Goal: Information Seeking & Learning: Learn about a topic

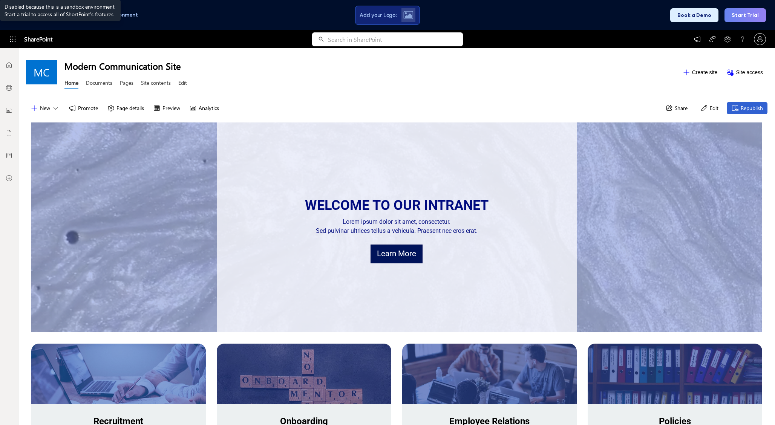
click at [403, 255] on link "Learn More" at bounding box center [397, 254] width 52 height 19
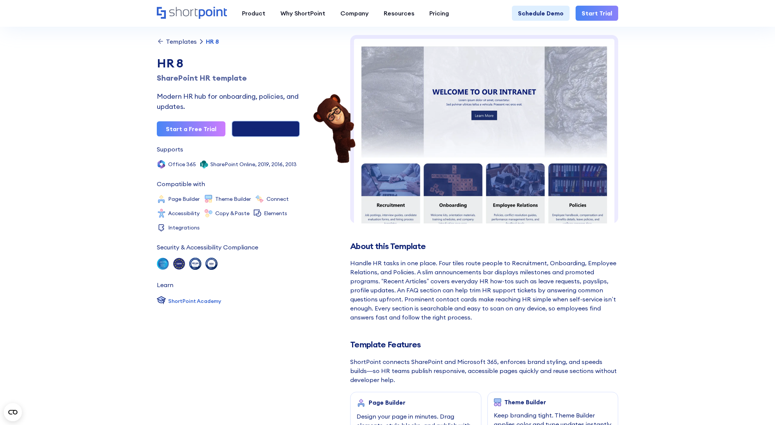
scroll to position [31, 0]
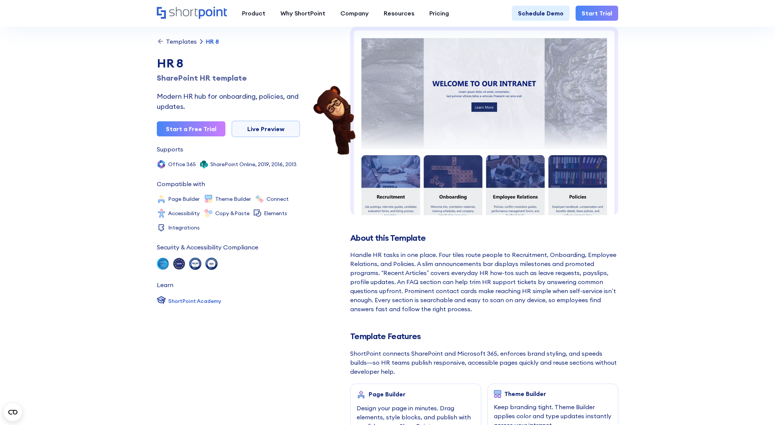
click at [264, 213] on div "Elements" at bounding box center [275, 213] width 23 height 5
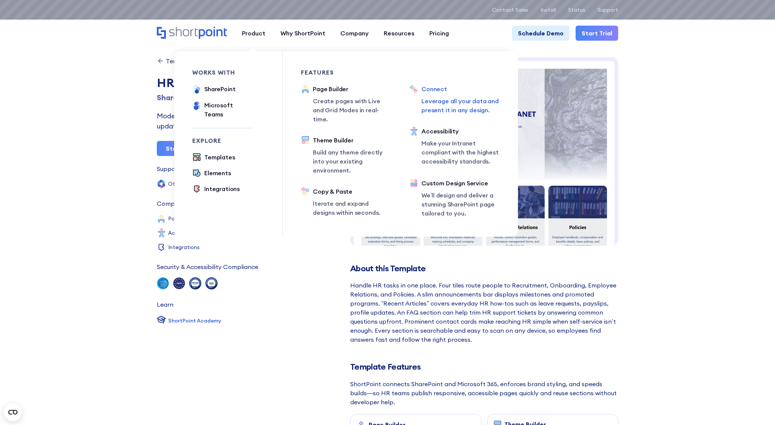
click at [438, 89] on div "Connect" at bounding box center [461, 88] width 78 height 9
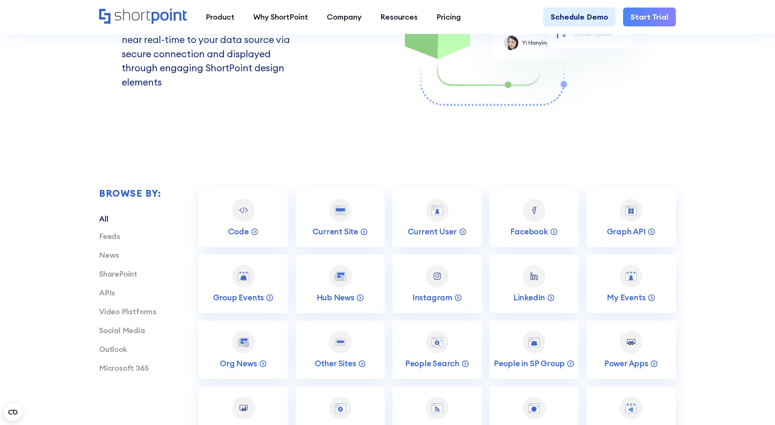
scroll to position [1433, 0]
click at [123, 276] on link "SharePoint" at bounding box center [118, 274] width 38 height 9
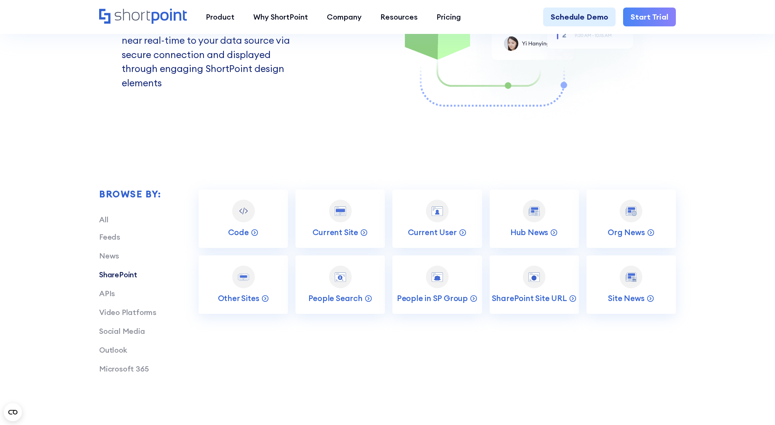
click at [112, 300] on div "Feeds News SharePoint APIs Video Platforms Social Media Outlook Microsoft 365" at bounding box center [130, 303] width 62 height 143
click at [107, 296] on link "APIs" at bounding box center [107, 293] width 16 height 9
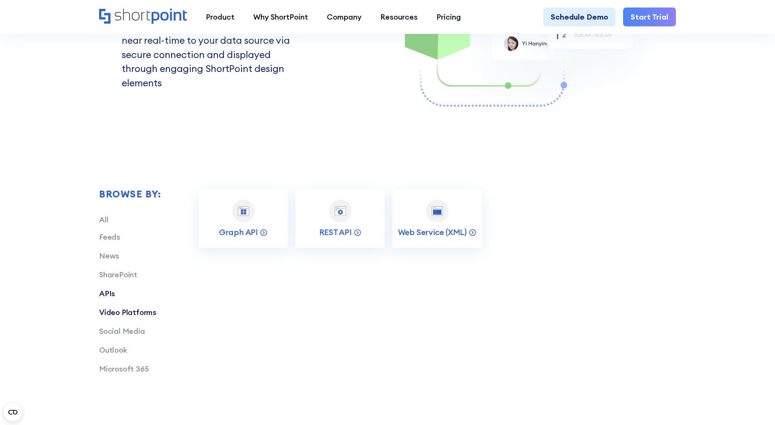
click at [134, 315] on link "Video Platforms" at bounding box center [127, 312] width 57 height 9
click at [359, 156] on div "Connect dynamic content Connecting dynamic content to your SharePoint site is c…" at bounding box center [387, 111] width 577 height 544
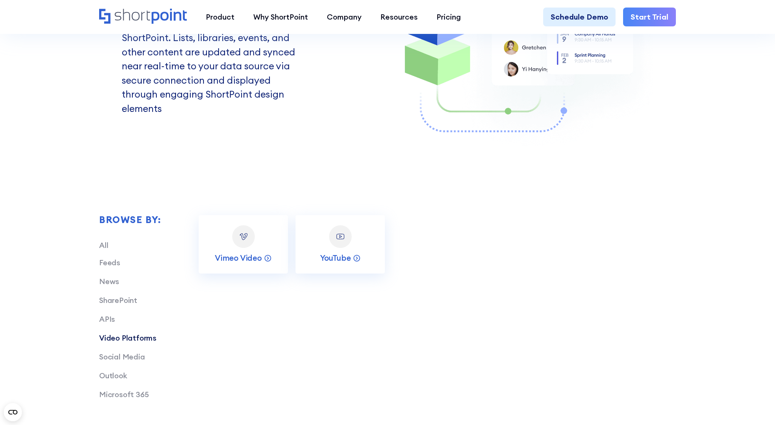
scroll to position [1407, 0]
click at [116, 377] on link "Outlook" at bounding box center [113, 376] width 28 height 9
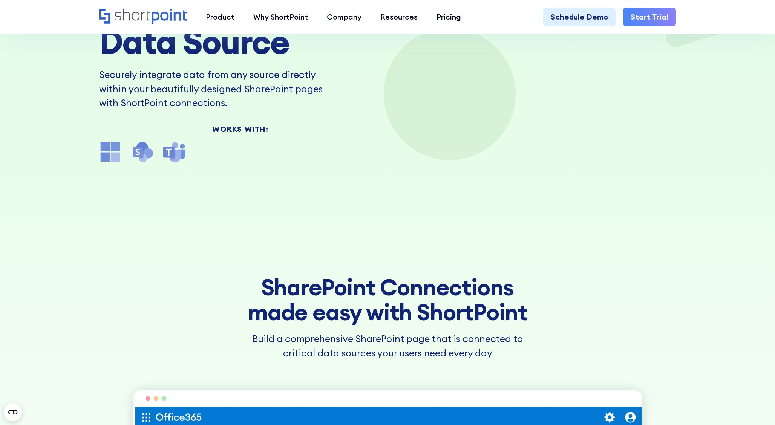
scroll to position [0, 0]
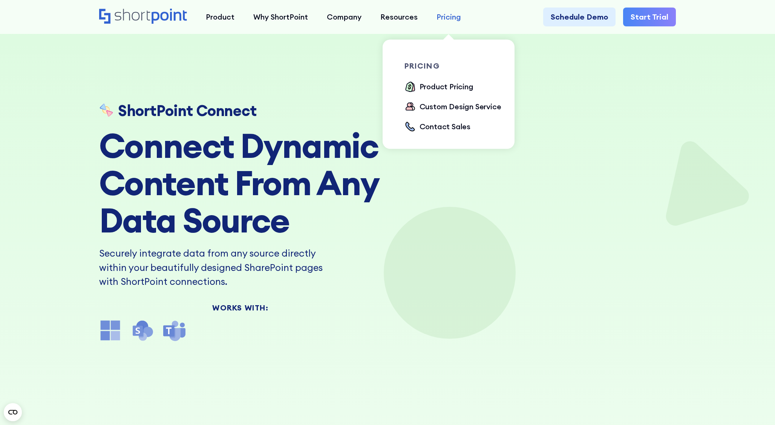
click at [454, 20] on div "Pricing" at bounding box center [449, 16] width 25 height 11
click at [450, 86] on div "Product Pricing" at bounding box center [447, 86] width 54 height 11
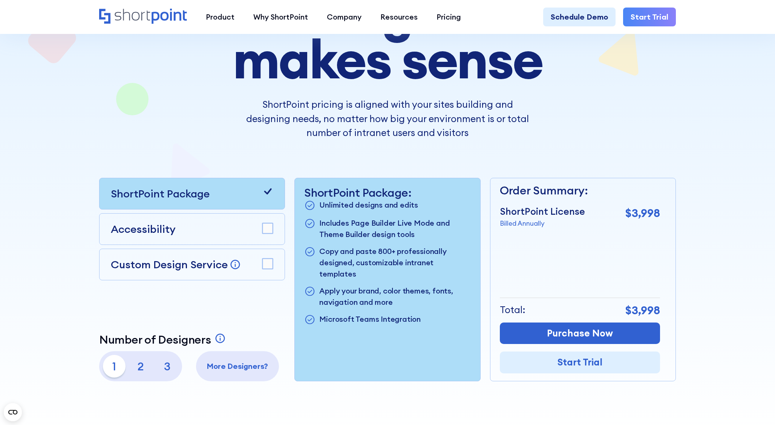
scroll to position [126, 0]
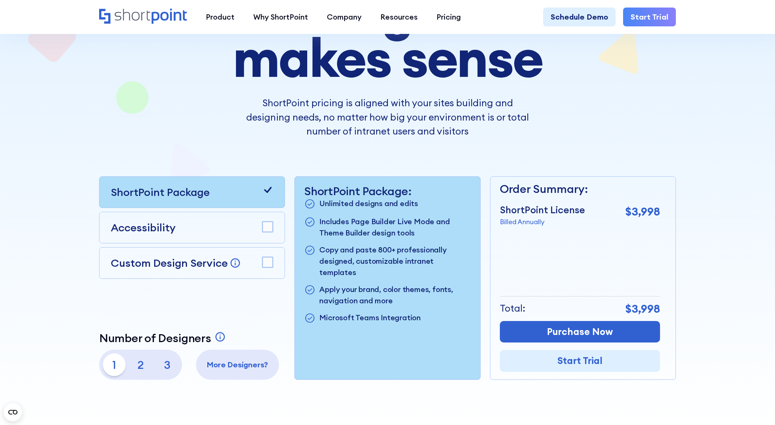
click at [263, 272] on div "Custom Design Service Bring your dream design to life with our Custom Design Se…" at bounding box center [192, 263] width 186 height 32
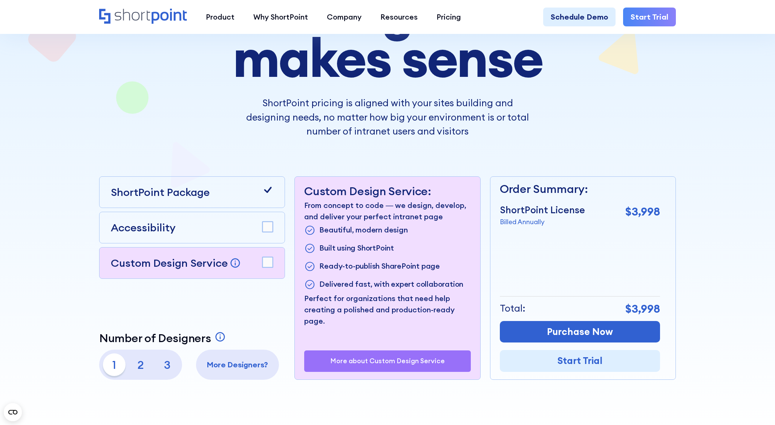
click at [267, 265] on rect at bounding box center [268, 262] width 11 height 11
click at [160, 368] on p "3" at bounding box center [167, 365] width 23 height 23
click at [112, 365] on p "1" at bounding box center [114, 365] width 23 height 23
click at [170, 366] on p "3" at bounding box center [167, 365] width 23 height 23
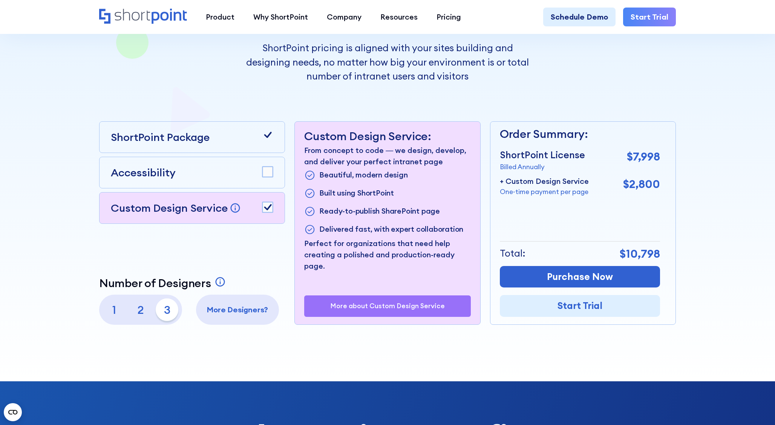
scroll to position [183, 0]
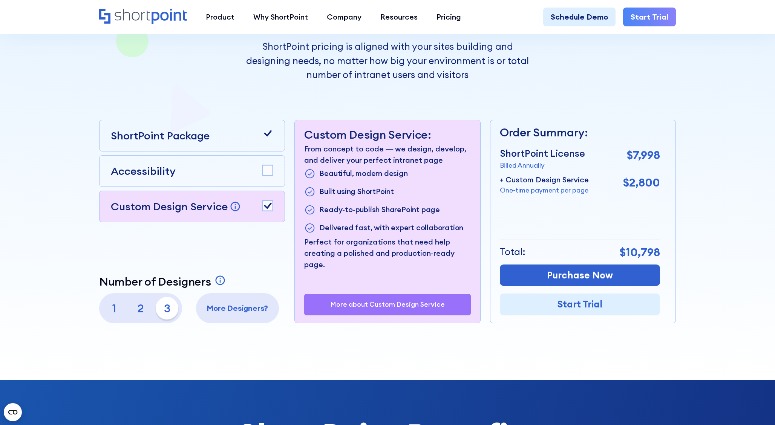
click at [576, 191] on p "One-time payment per page" at bounding box center [544, 191] width 89 height 10
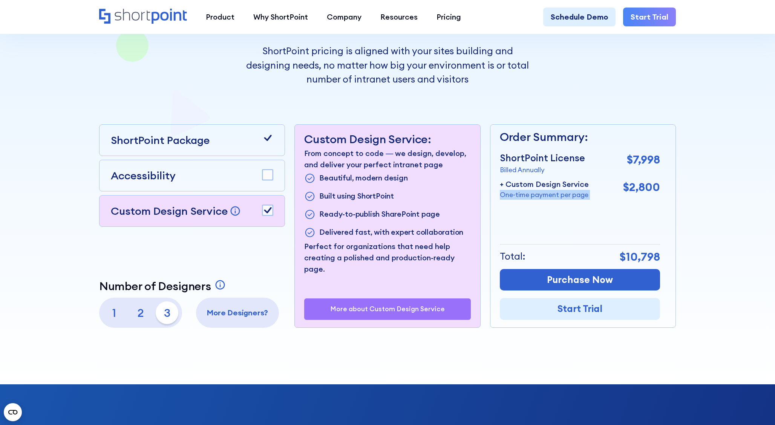
scroll to position [176, 0]
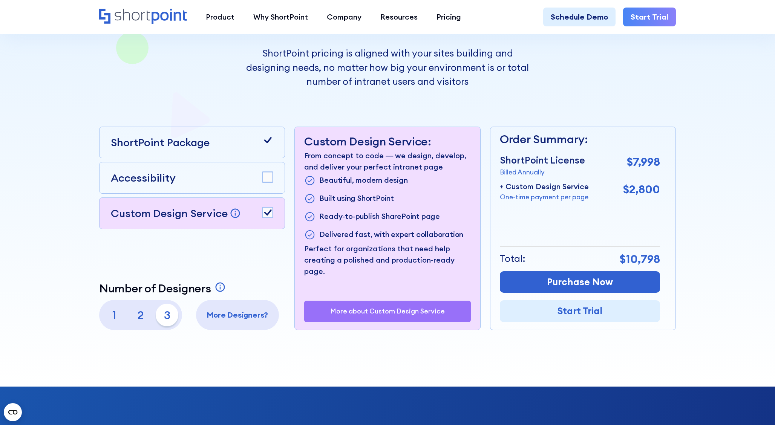
click at [269, 216] on rect at bounding box center [268, 212] width 11 height 11
click at [135, 239] on div "ShortPoint Package Accessibility Custom Design Service Bring your dream design …" at bounding box center [192, 229] width 186 height 204
click at [116, 318] on p "1" at bounding box center [114, 315] width 23 height 23
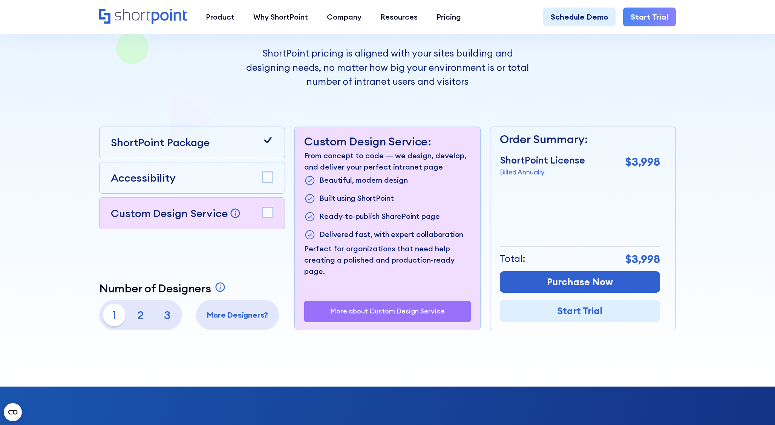
click at [140, 318] on p "2" at bounding box center [140, 315] width 23 height 23
click at [167, 318] on p "3" at bounding box center [167, 315] width 23 height 23
click at [238, 323] on div "More Designers?" at bounding box center [237, 315] width 83 height 30
click at [236, 315] on p "More Designers?" at bounding box center [237, 315] width 75 height 11
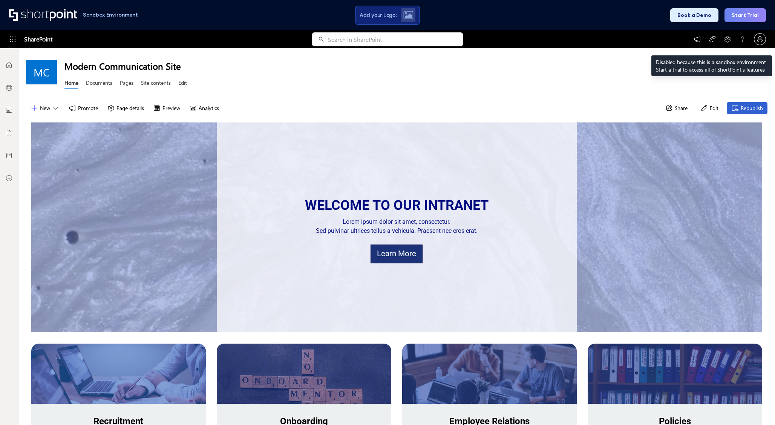
click at [725, 37] on icon at bounding box center [728, 39] width 8 height 8
click at [715, 38] on icon at bounding box center [713, 39] width 8 height 8
click at [700, 39] on icon at bounding box center [698, 39] width 6 height 5
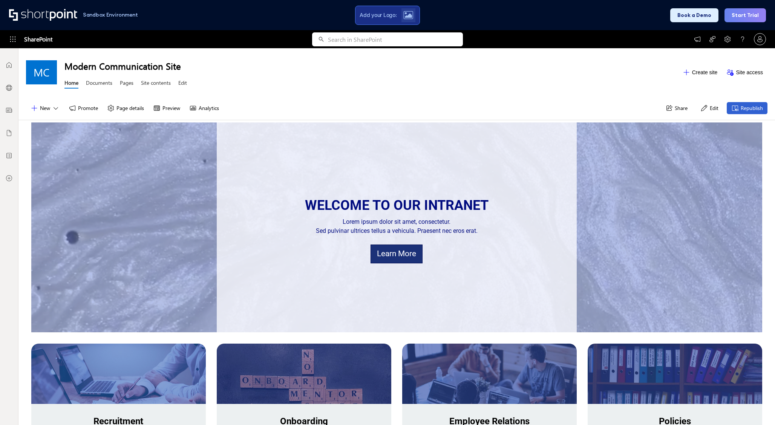
click at [403, 17] on div at bounding box center [409, 15] width 14 height 14
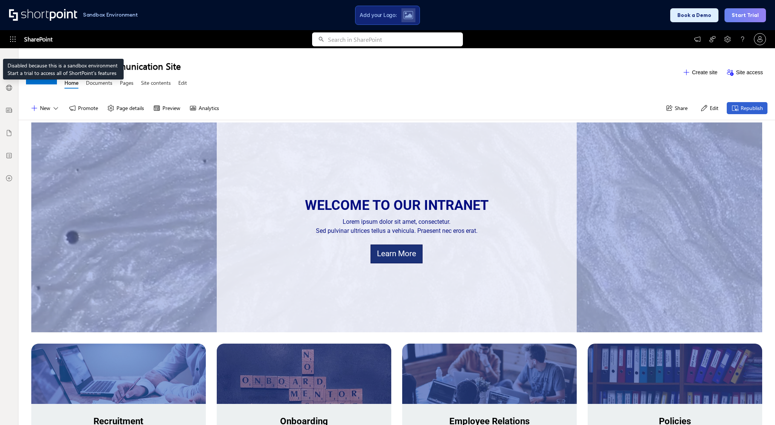
click at [26, 40] on span "SharePoint" at bounding box center [38, 39] width 28 height 18
click at [13, 41] on icon at bounding box center [13, 40] width 6 height 6
